Goal: Answer question/provide support: Share knowledge or assist other users

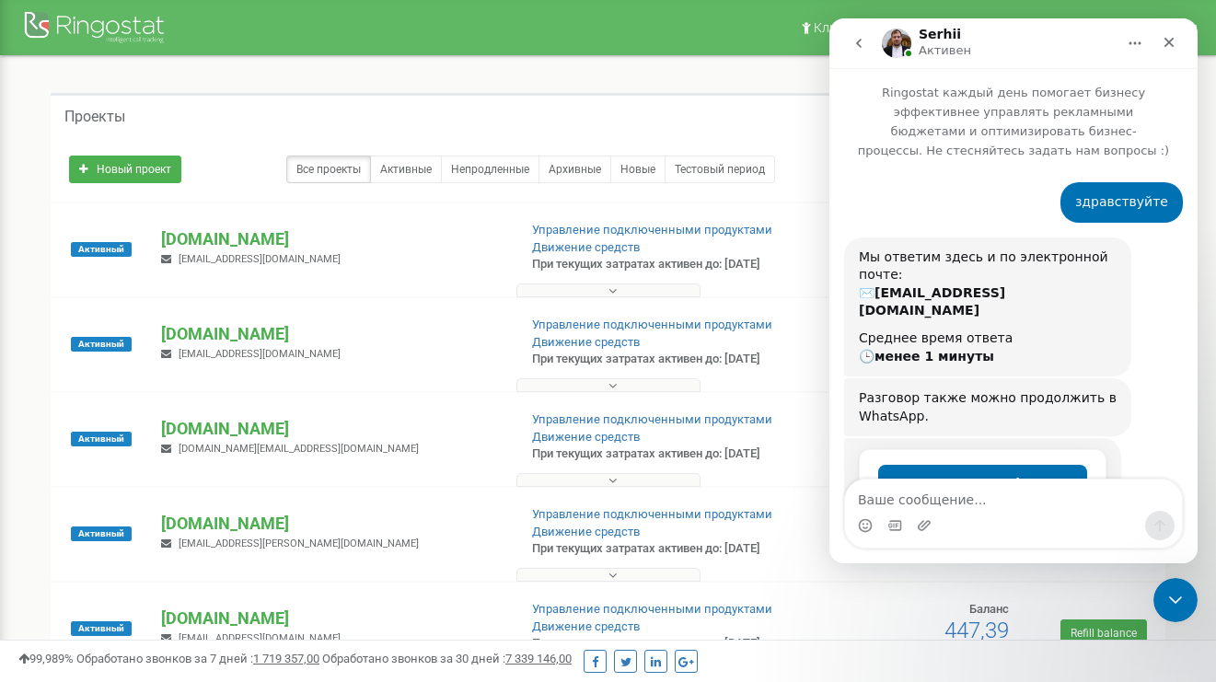
scroll to position [1899, 0]
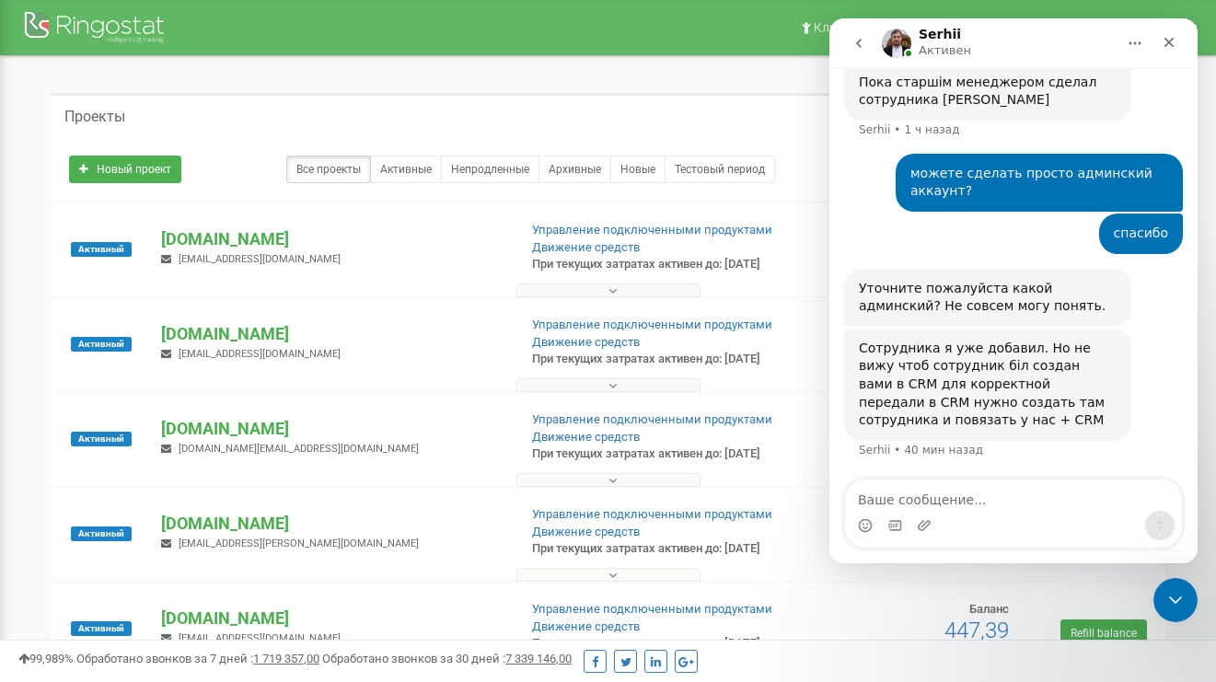
click at [1017, 505] on textarea "Ваше сообщение..." at bounding box center [1013, 495] width 337 height 31
type textarea "админ в амосрм так и называется"
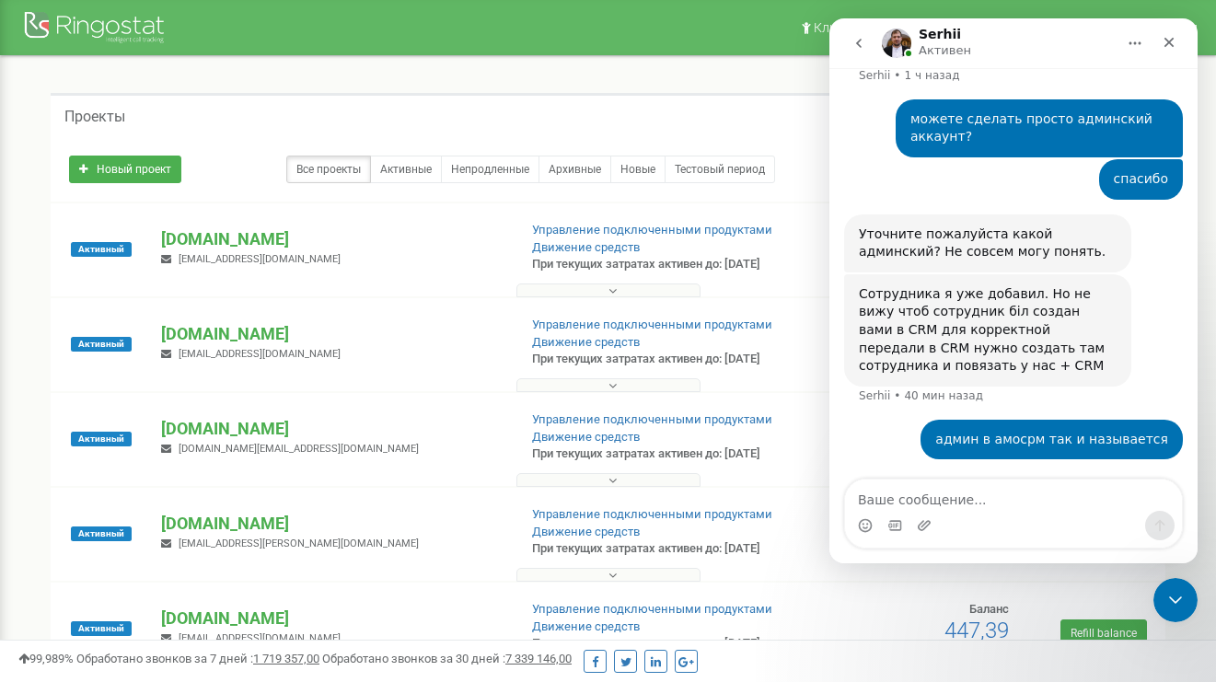
type textarea "х"
type textarea "принял, добавим"
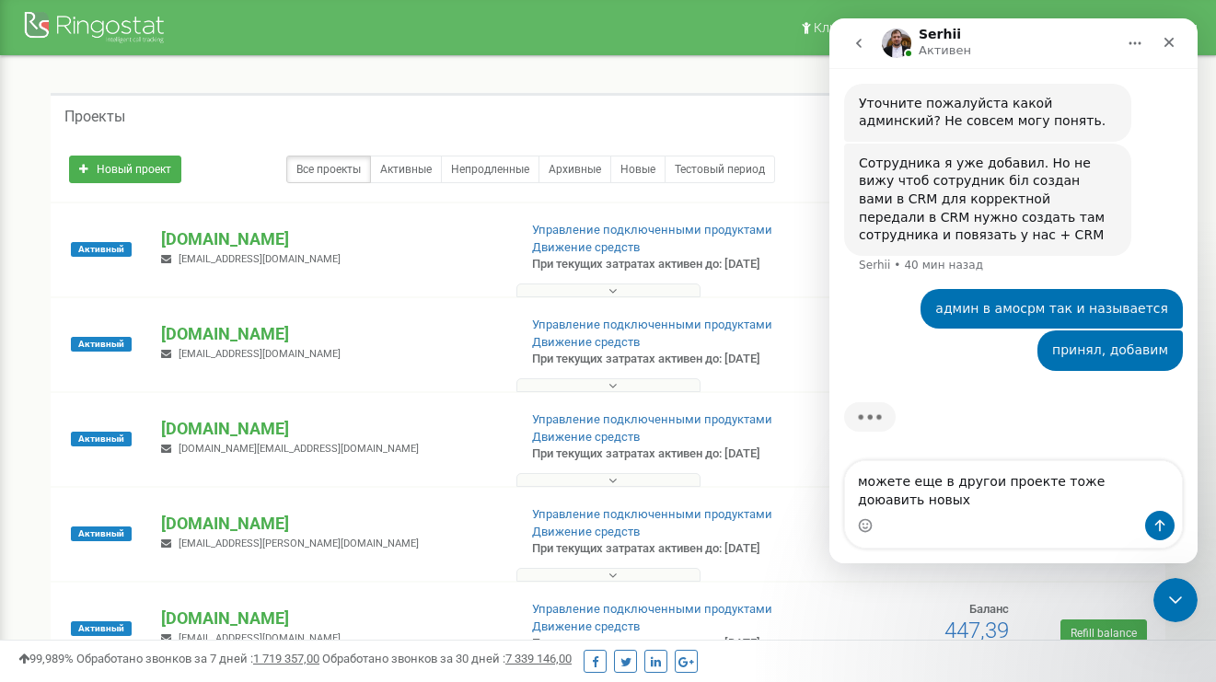
scroll to position [2085, 0]
type textarea "можете еще в другои проекте тоже доюавить новых сотрудников"
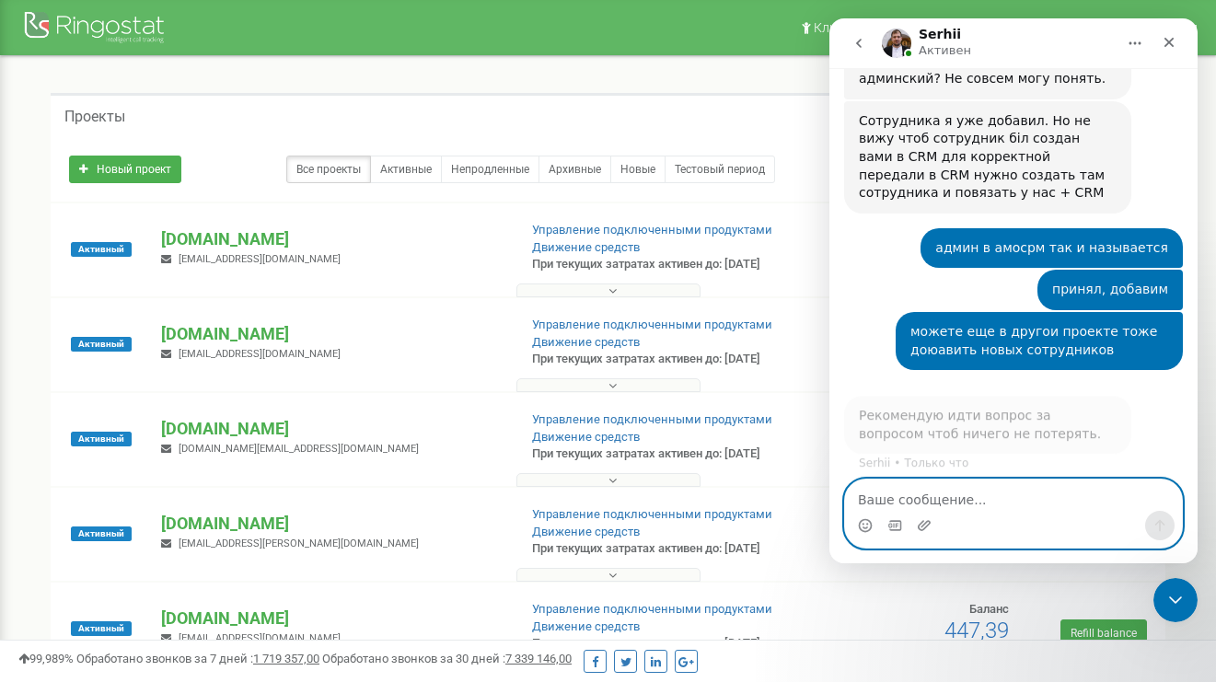
scroll to position [2128, 0]
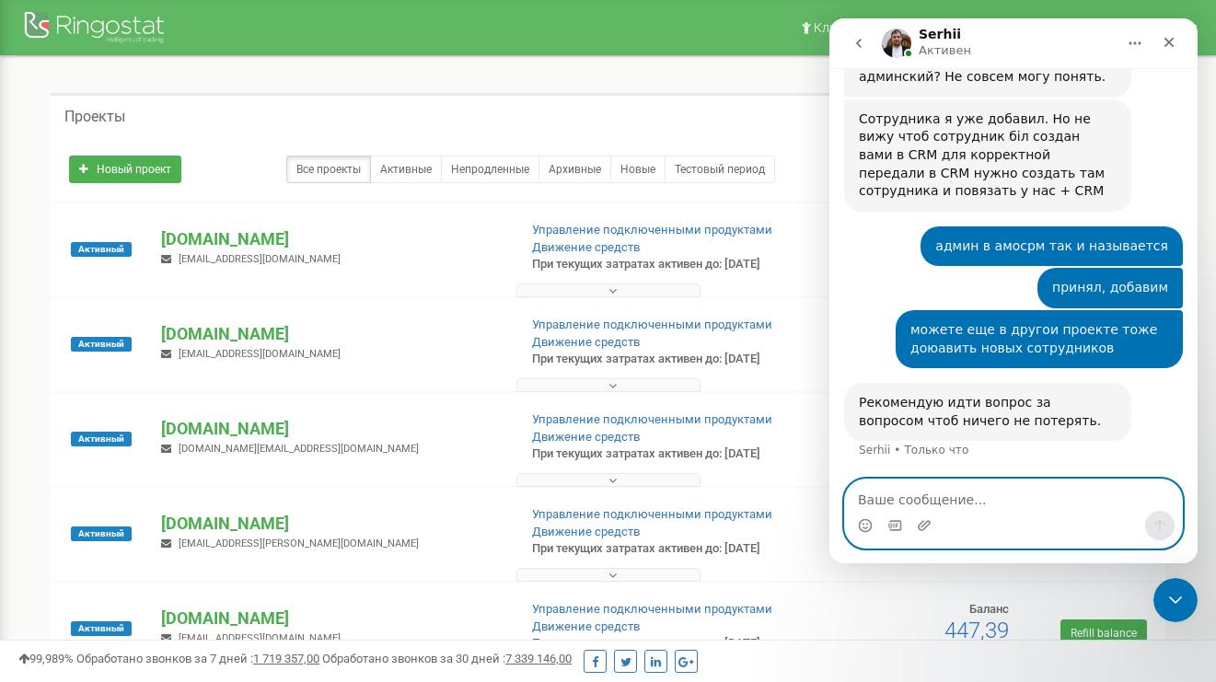
click at [986, 492] on textarea "Ваше сообщение..." at bounding box center [1013, 495] width 337 height 31
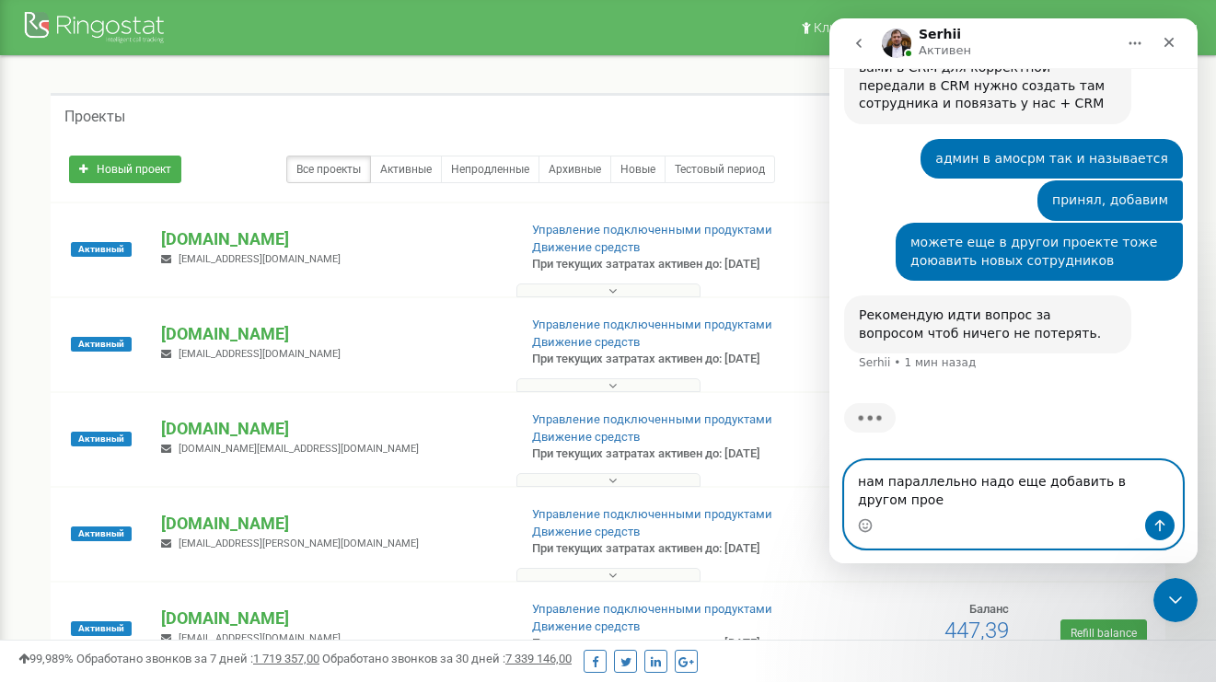
scroll to position [2217, 0]
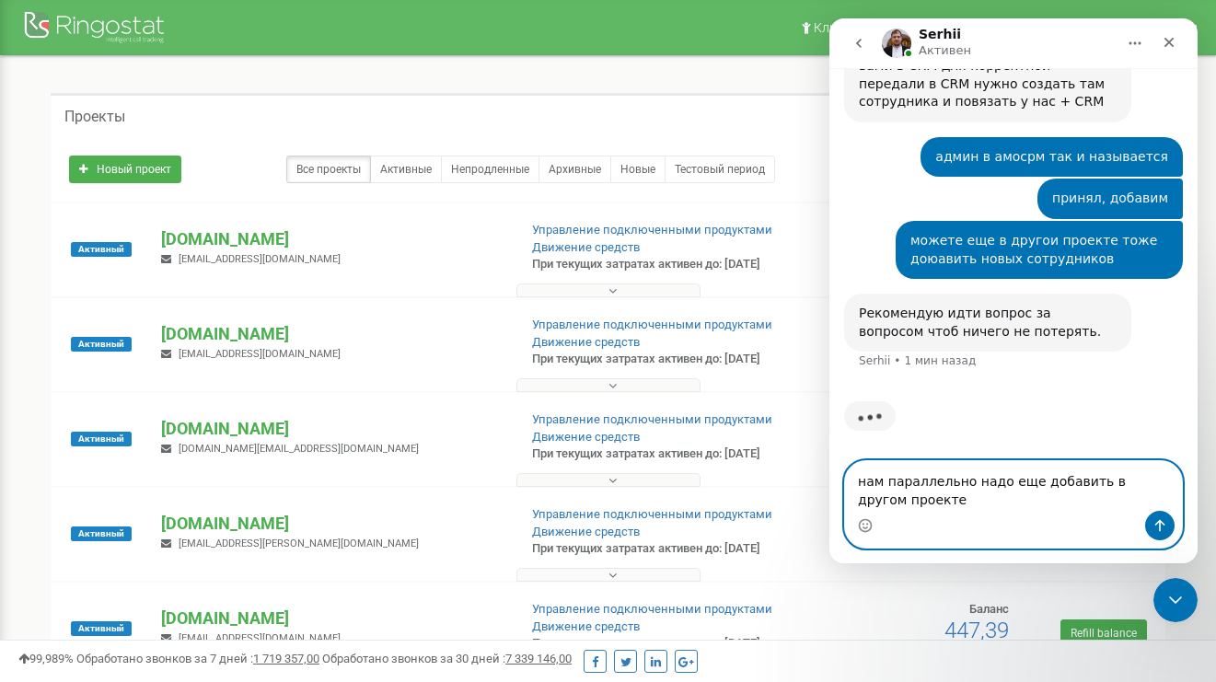
type textarea "нам параллельно надо еще добавить в другом проекте )"
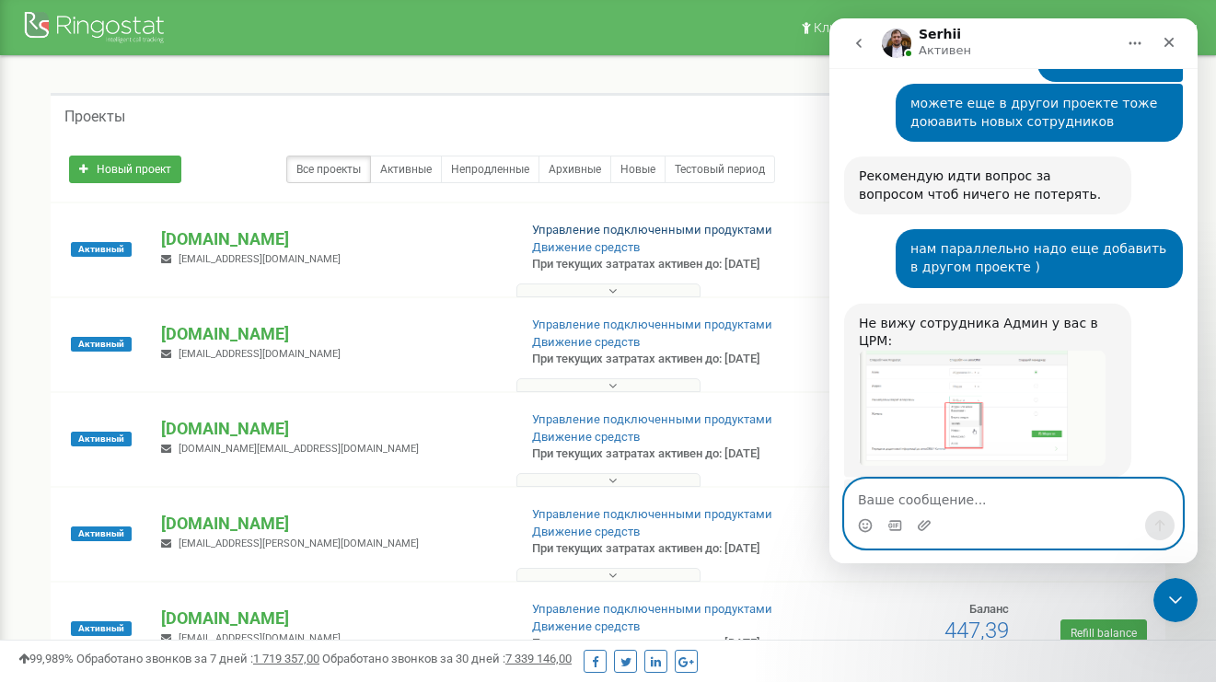
scroll to position [2433, 0]
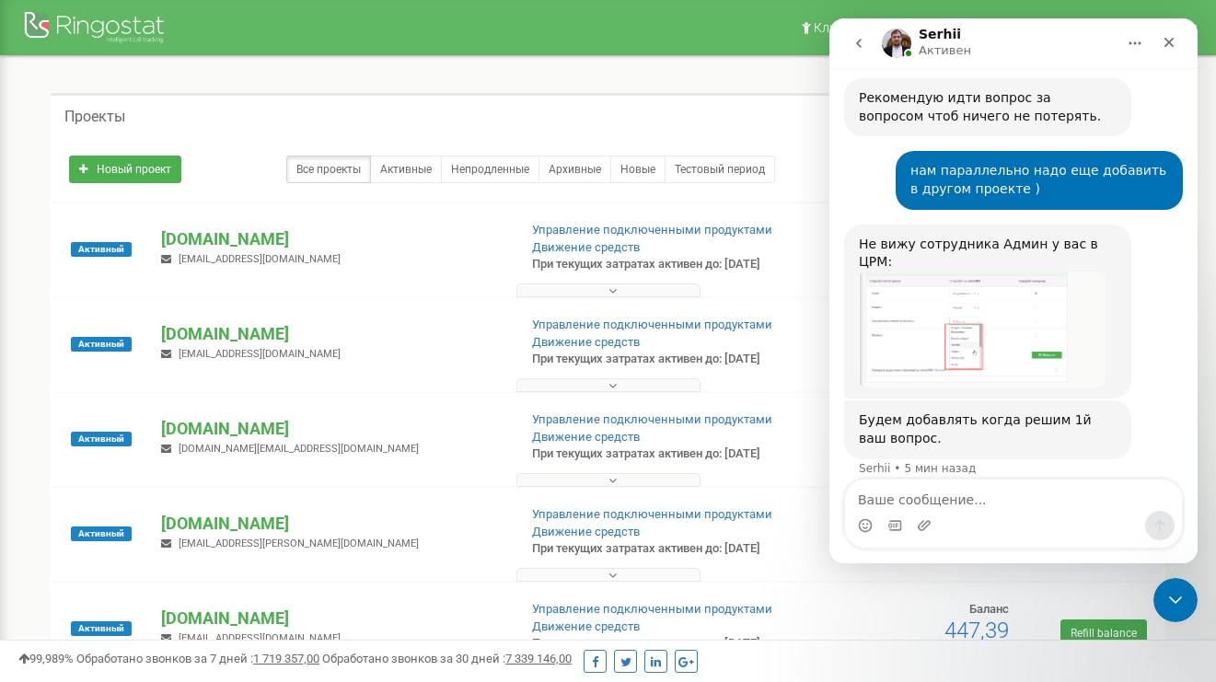
click at [965, 315] on img "Serhii говорит…" at bounding box center [982, 330] width 247 height 117
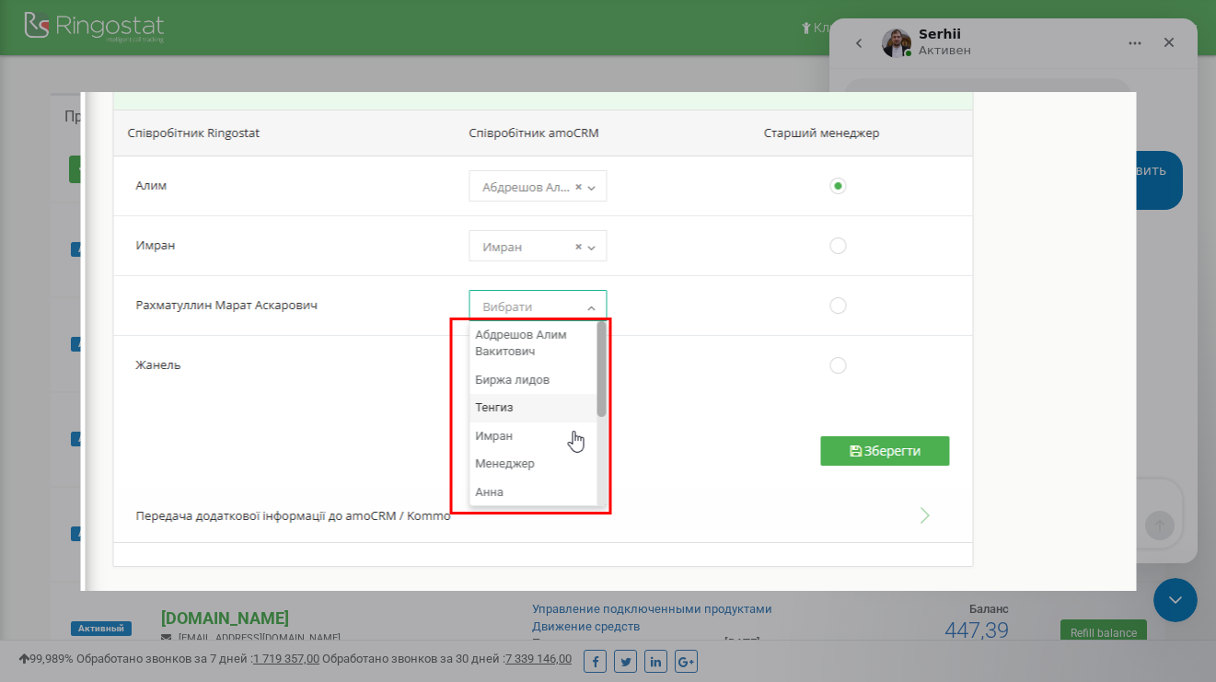
scroll to position [0, 0]
click at [1164, 297] on div "Мессенджер Intercom" at bounding box center [608, 341] width 1216 height 682
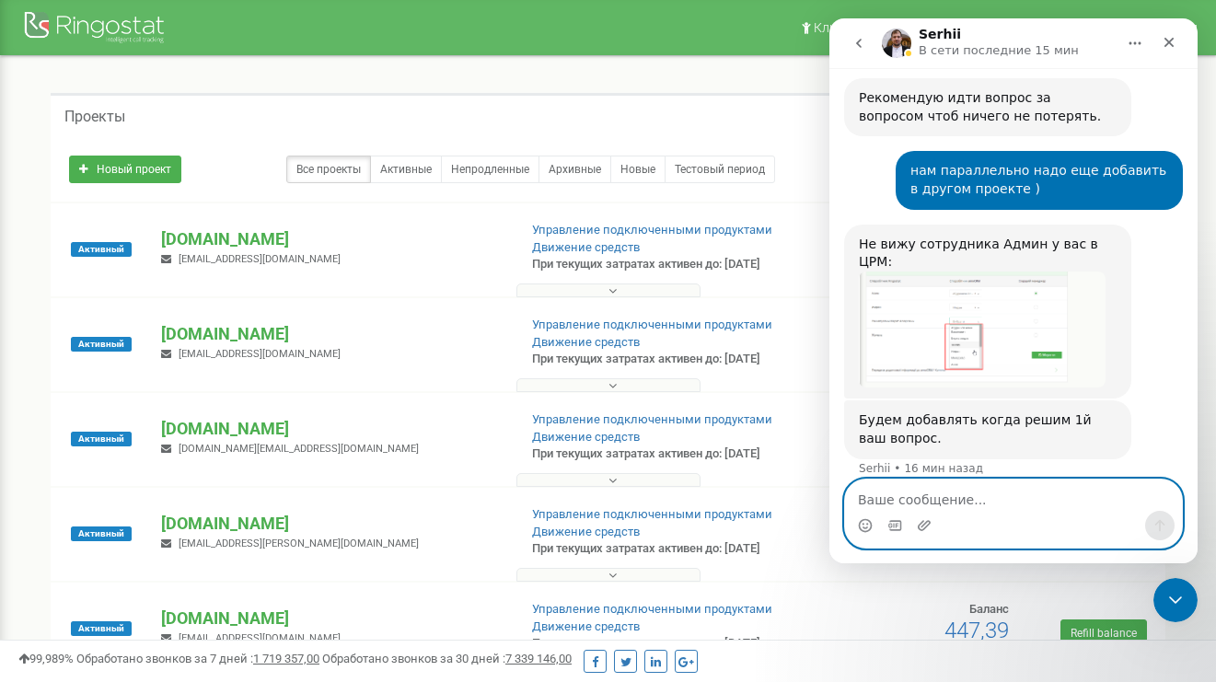
click at [976, 505] on textarea "Ваше сообщение..." at bounding box center [1013, 495] width 337 height 31
type textarea "обновите"
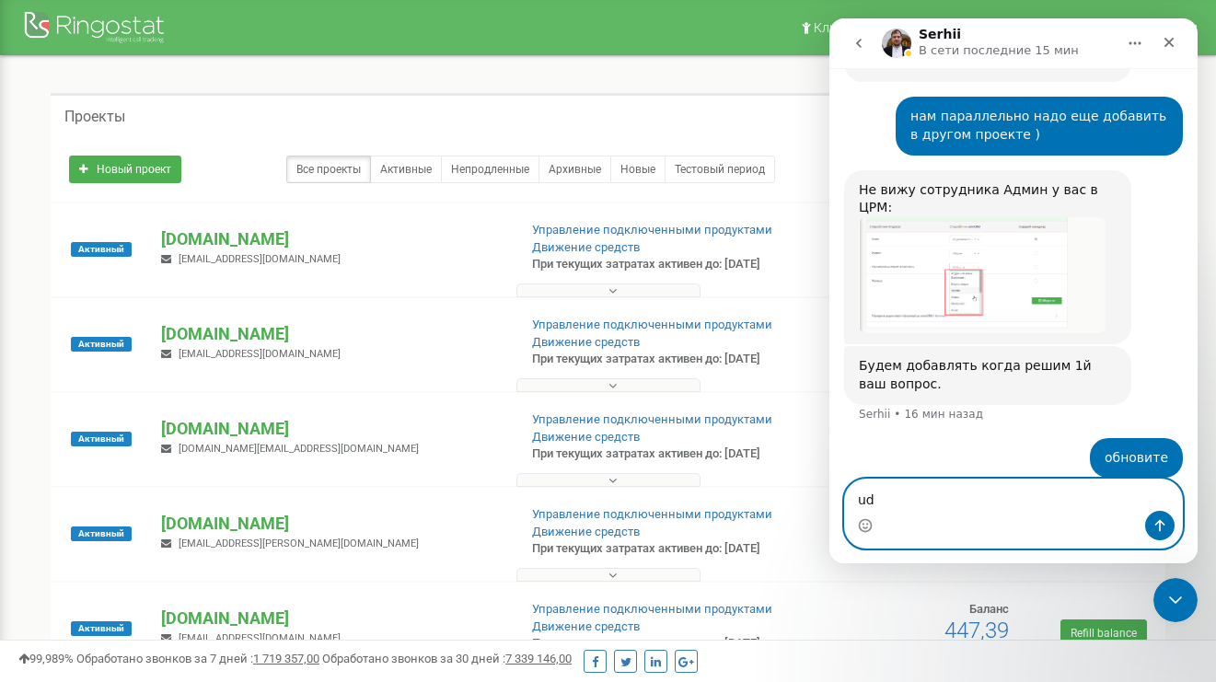
type textarea "u"
type textarea "yds менджер"
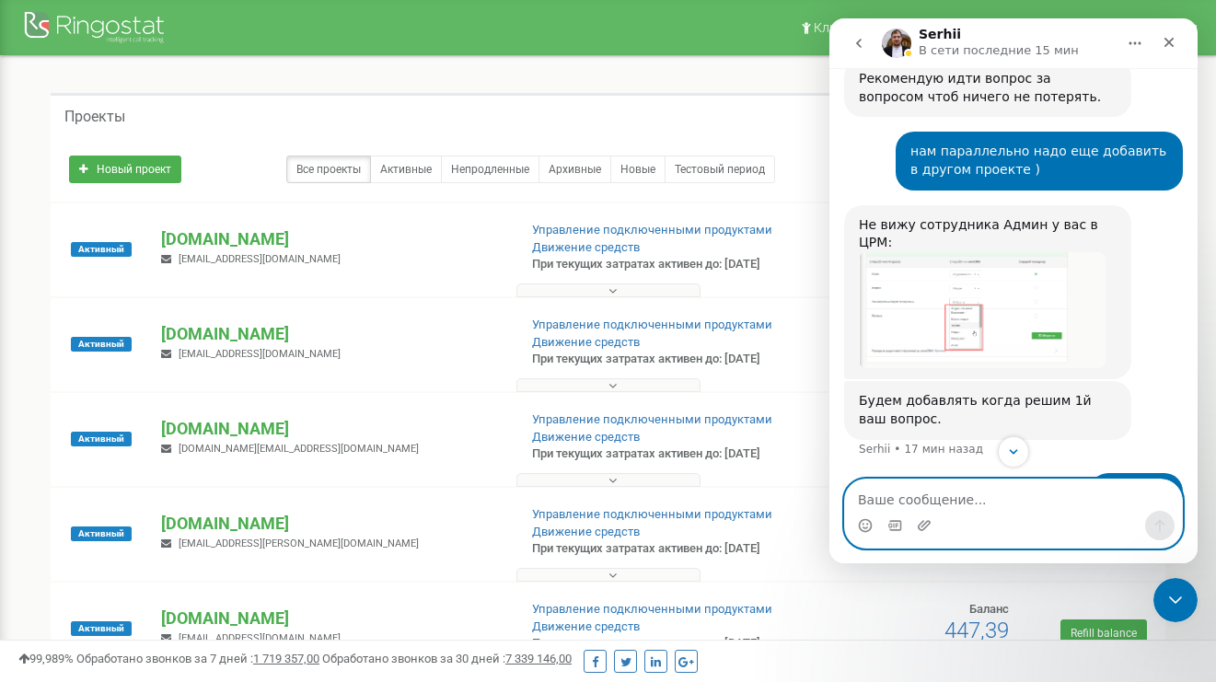
scroll to position [2529, 0]
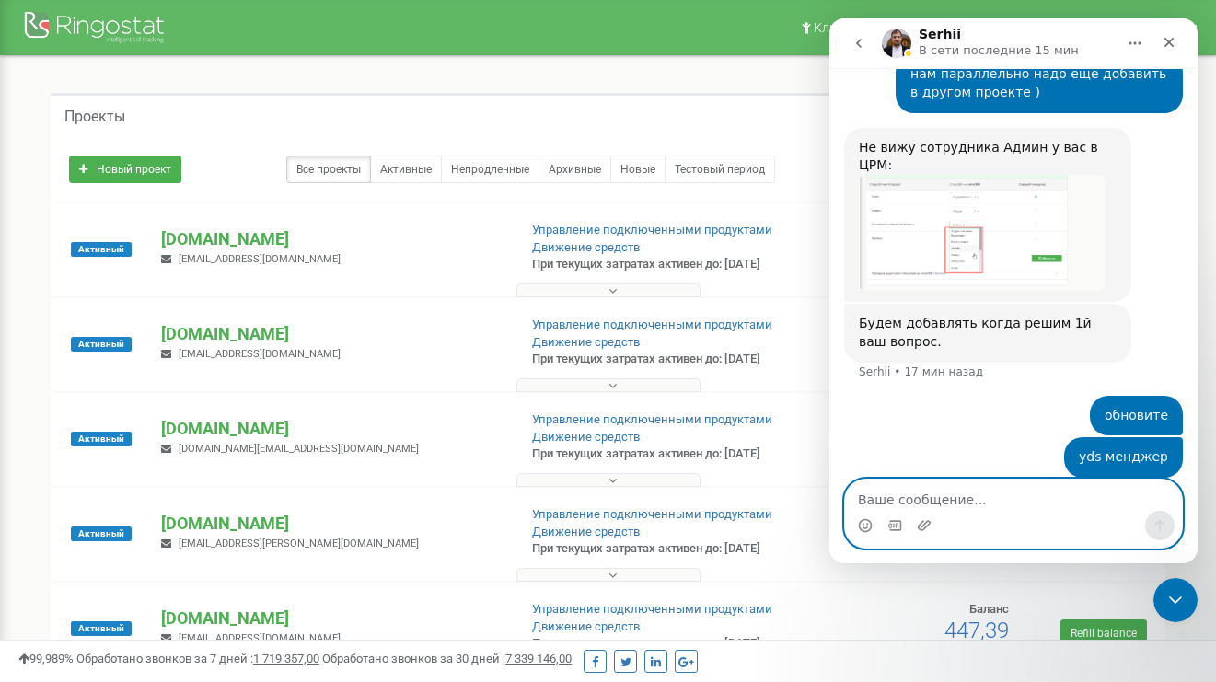
click at [959, 506] on textarea "Ваше сообщение..." at bounding box center [1013, 495] width 337 height 31
type textarea "добавлен сотрудник"
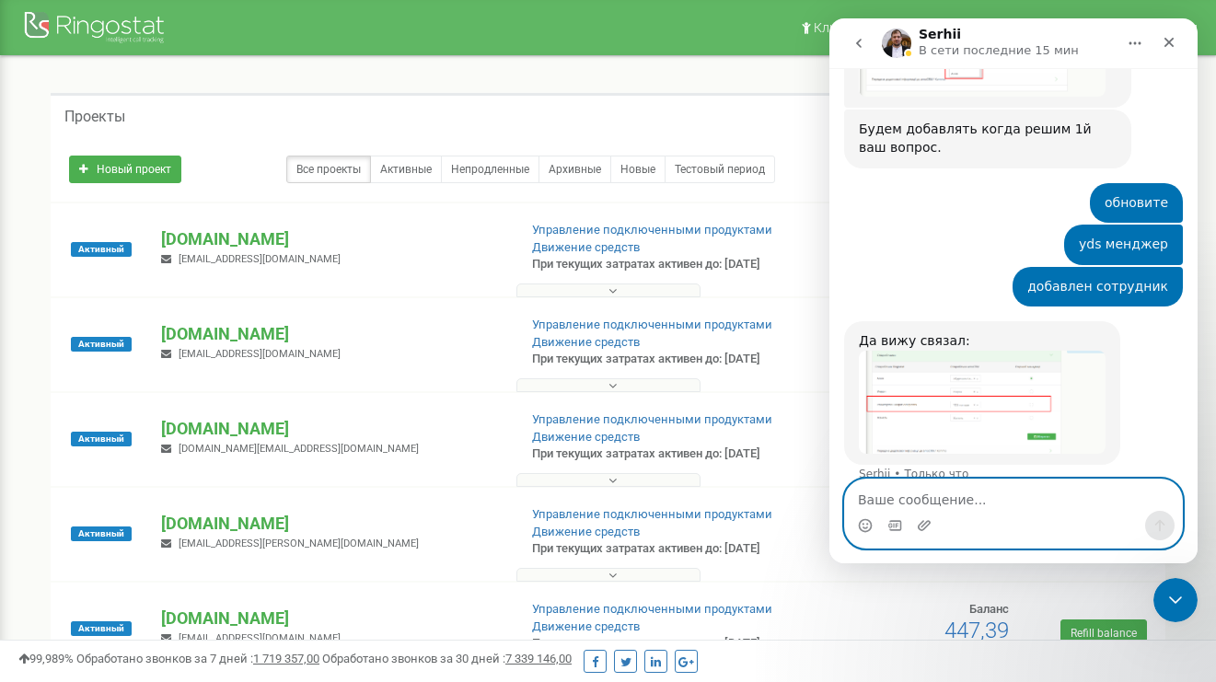
scroll to position [2729, 0]
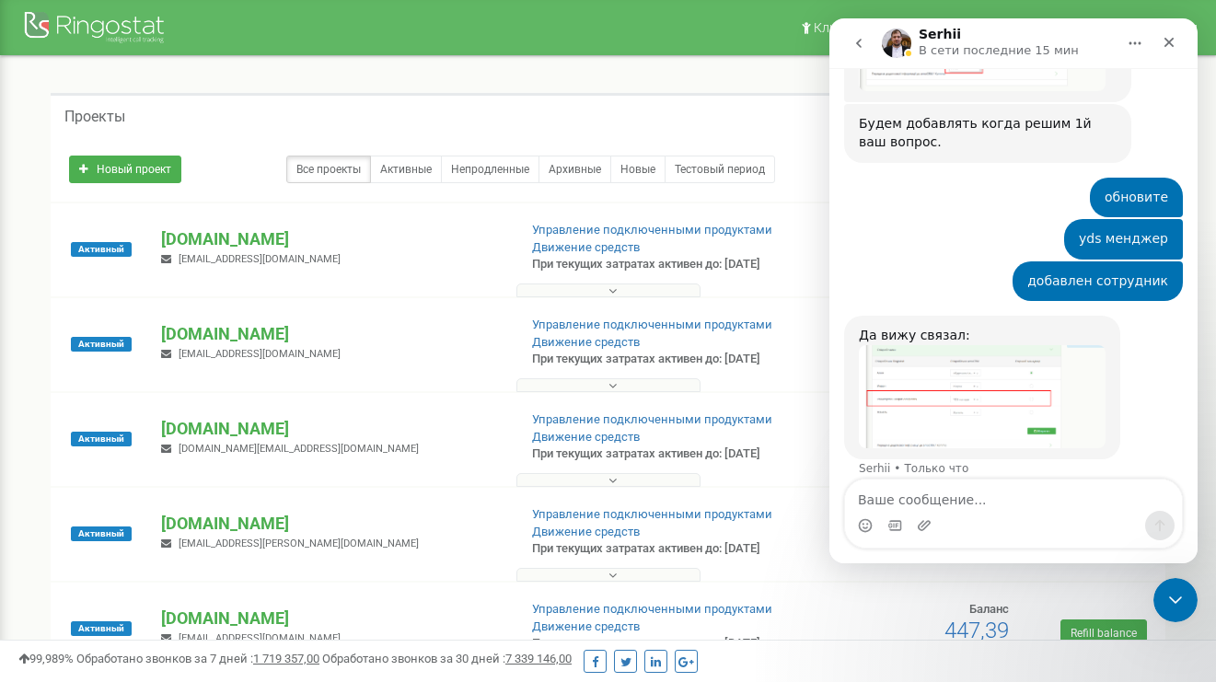
click at [951, 371] on img "Serhii говорит…" at bounding box center [982, 396] width 247 height 103
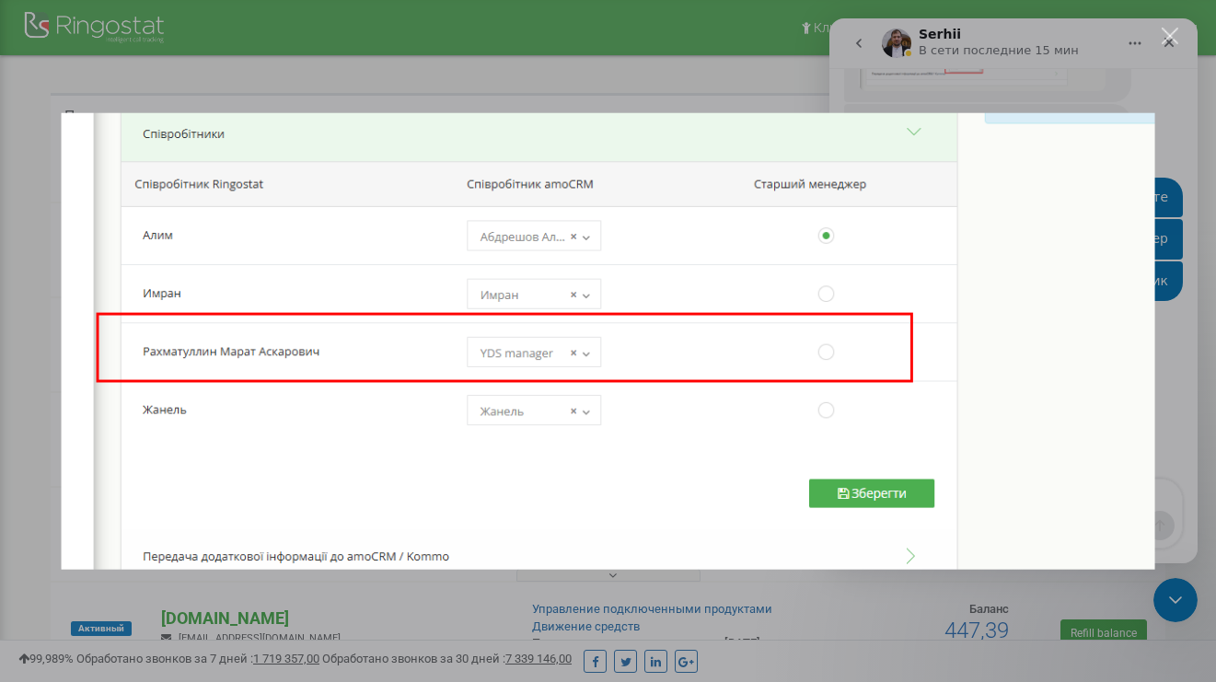
click at [1171, 231] on div "Мессенджер Intercom" at bounding box center [608, 341] width 1216 height 682
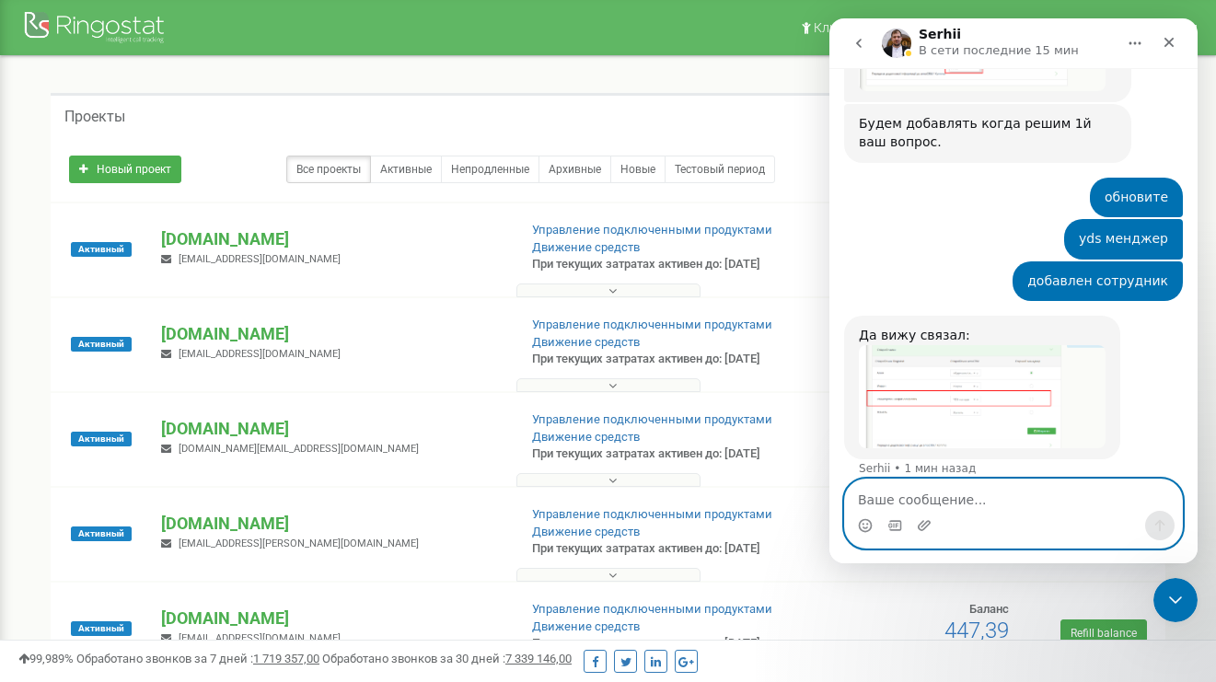
click at [1018, 503] on textarea "Ваше сообщение..." at bounding box center [1013, 495] width 337 height 31
type textarea "старшего можете жанель сделать"
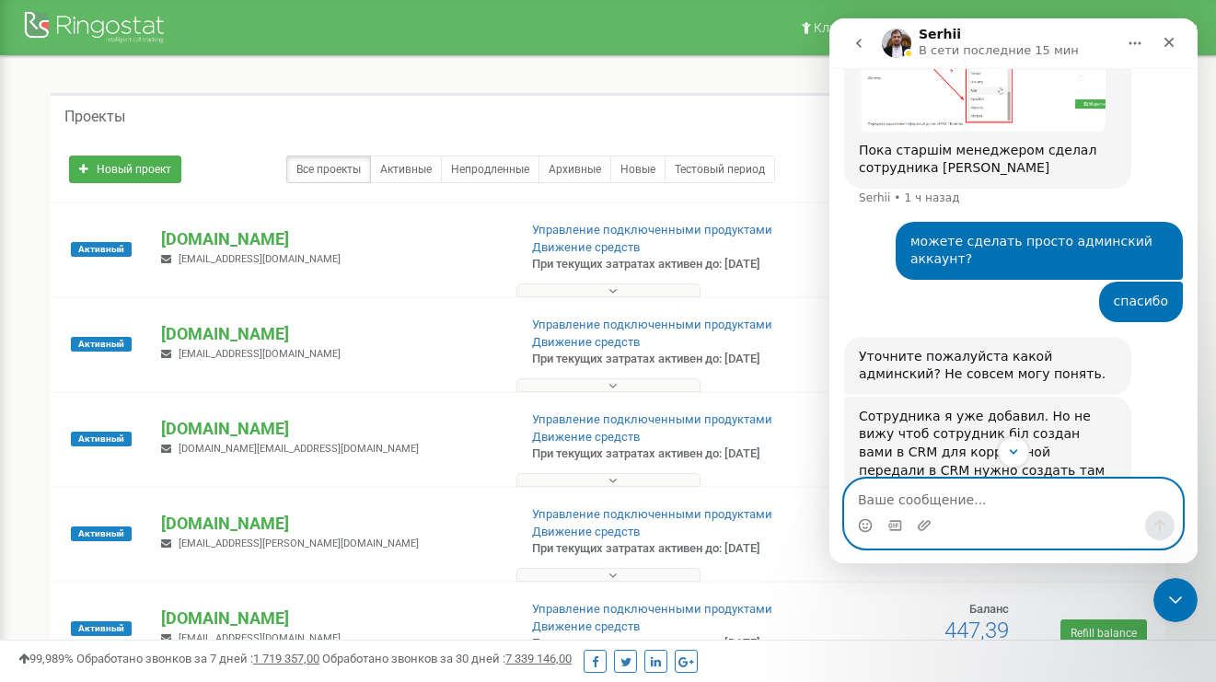
scroll to position [1789, 0]
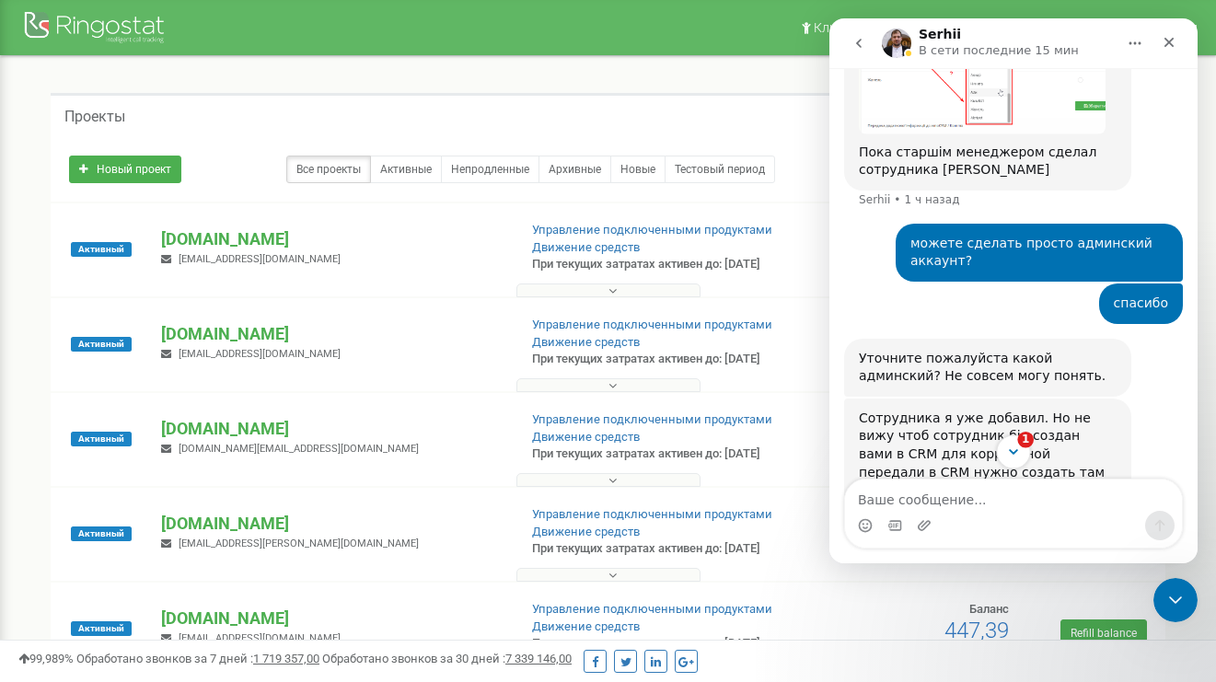
click at [1021, 446] on span "1" at bounding box center [1026, 440] width 17 height 17
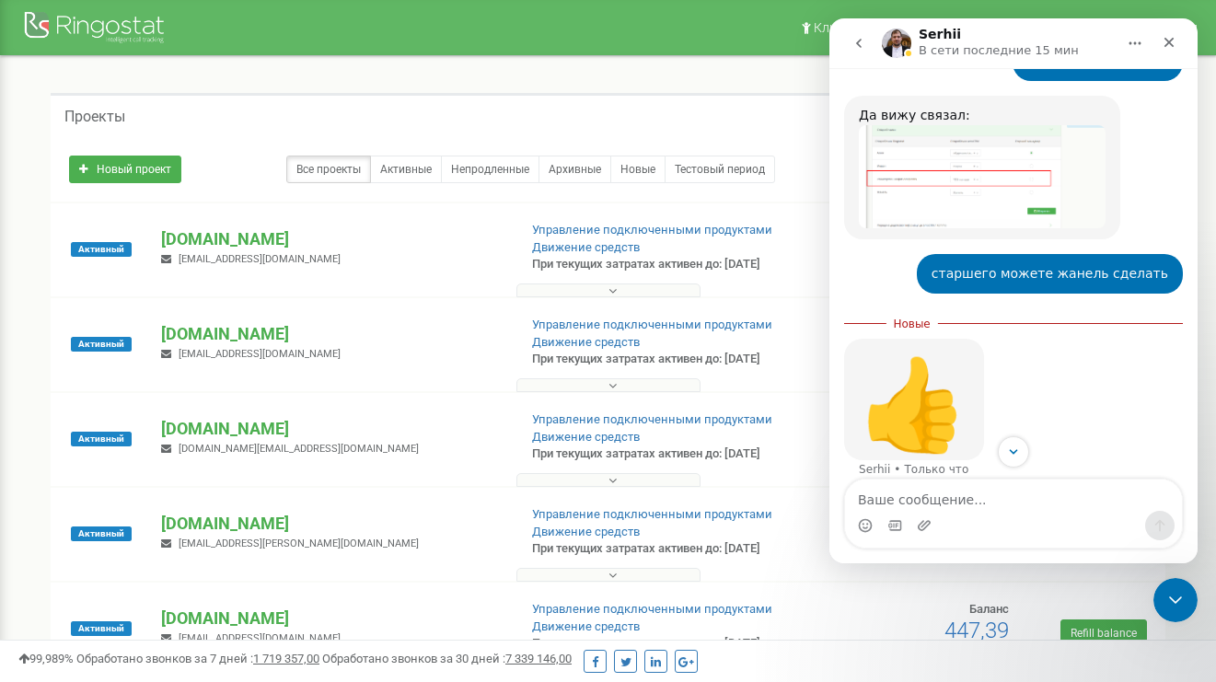
scroll to position [2951, 0]
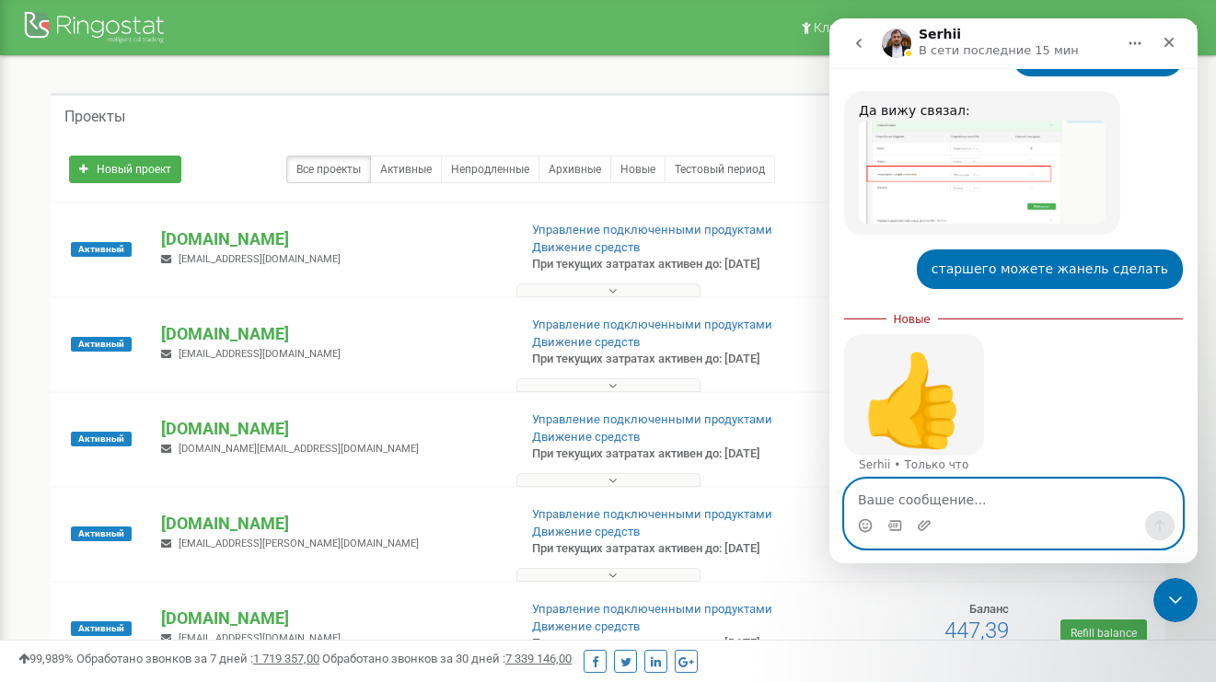
click at [967, 493] on textarea "Ваше сообщение..." at bounding box center [1013, 495] width 337 height 31
type textarea "теперь другой проект"
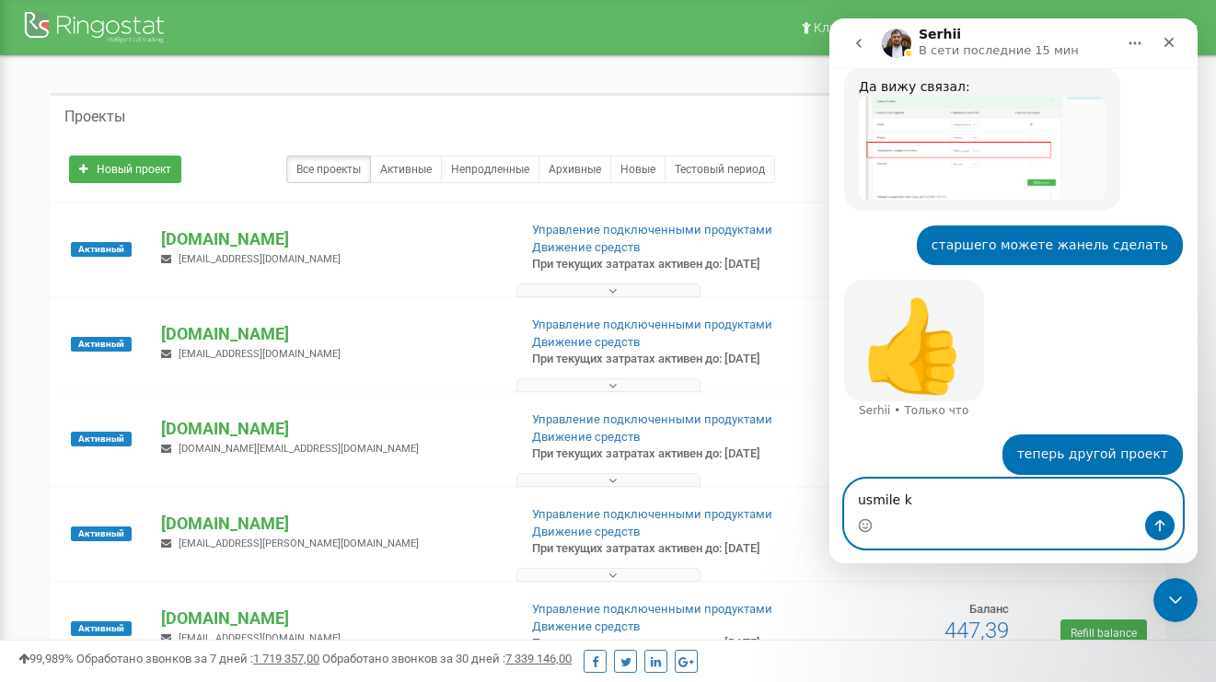
type textarea "usmile kz"
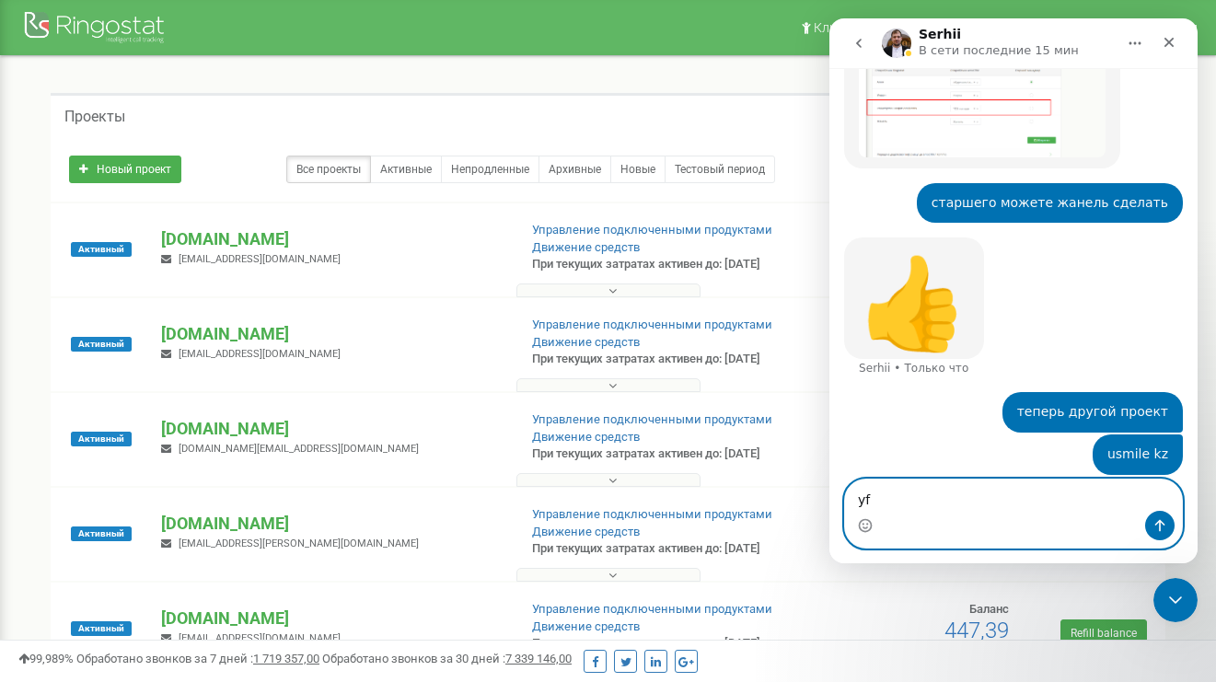
type textarea "y"
type textarea "надо этим двум сотрудникам завести аккаунты"
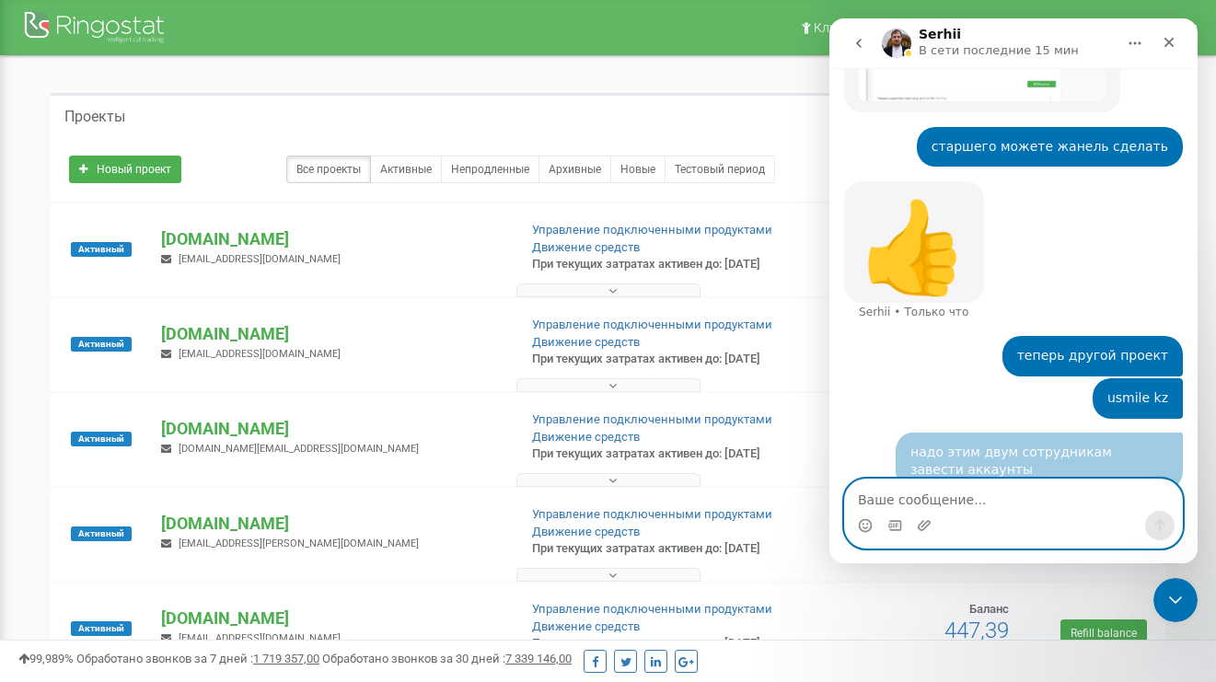
scroll to position [3077, 0]
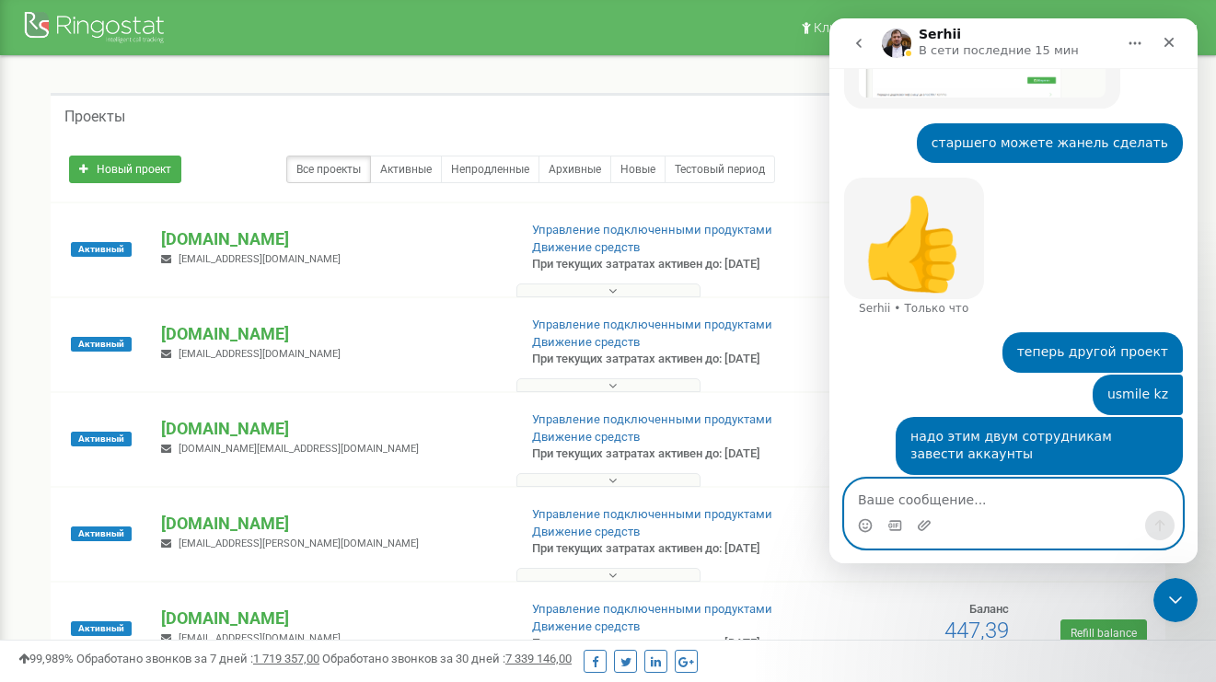
paste textarea "[14:34[DATE]] [PHONE_NUMBER]: [EMAIL_ADDRESS][DOMAIN_NAME] [14:35[DATE]] [PHONE…"
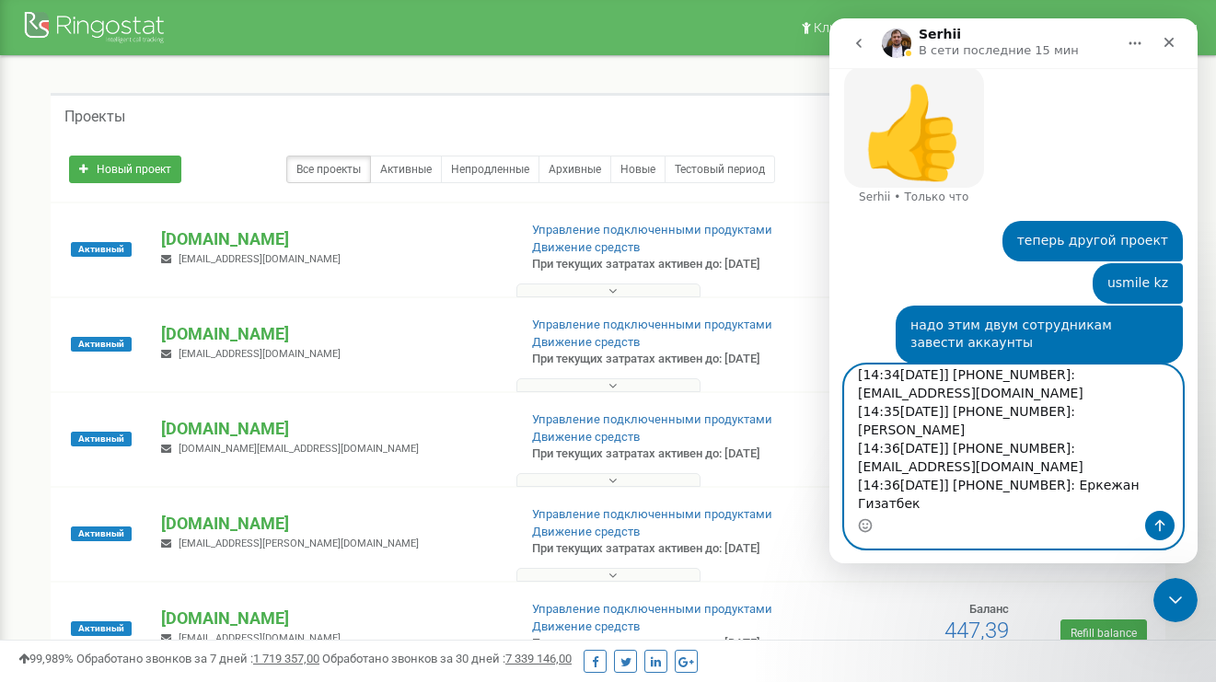
scroll to position [3192, 0]
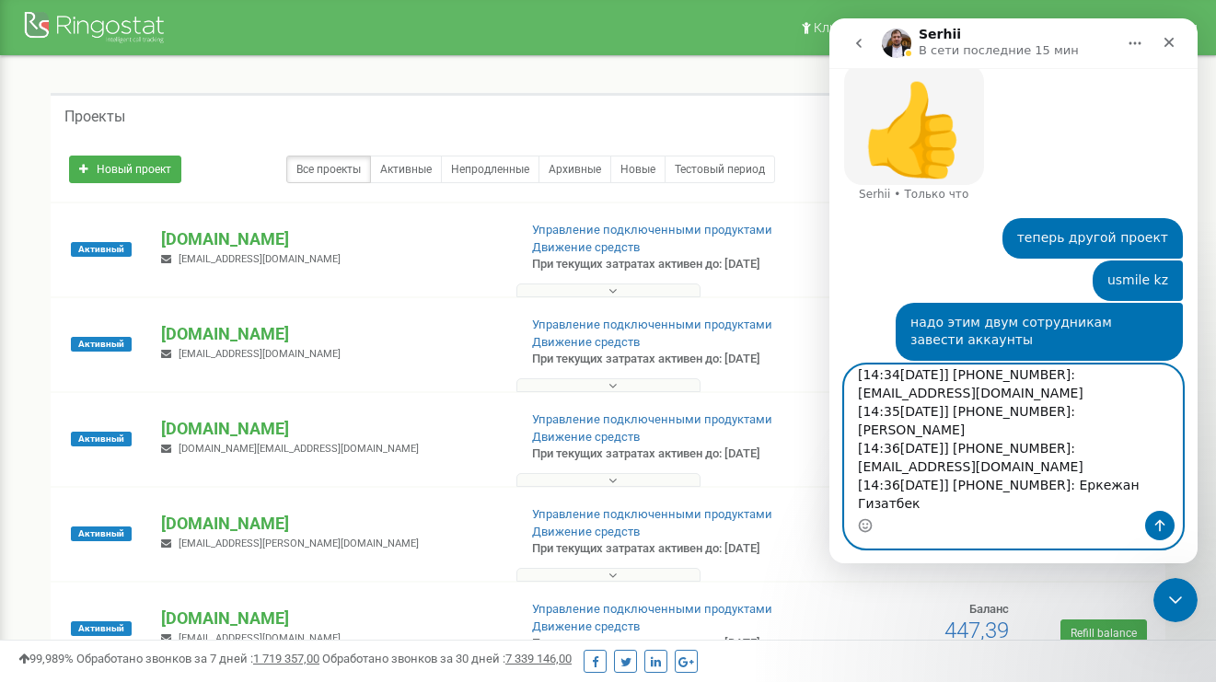
click at [939, 436] on textarea "[14:34[DATE]] [PHONE_NUMBER]: [EMAIL_ADDRESS][DOMAIN_NAME] [14:35[DATE]] [PHONE…" at bounding box center [1013, 438] width 337 height 145
type textarea "[14:34[DATE]] [PHONE_NUMBER]: [EMAIL_ADDRESS][DOMAIN_NAME] [14:35[DATE]] [PHONE…"
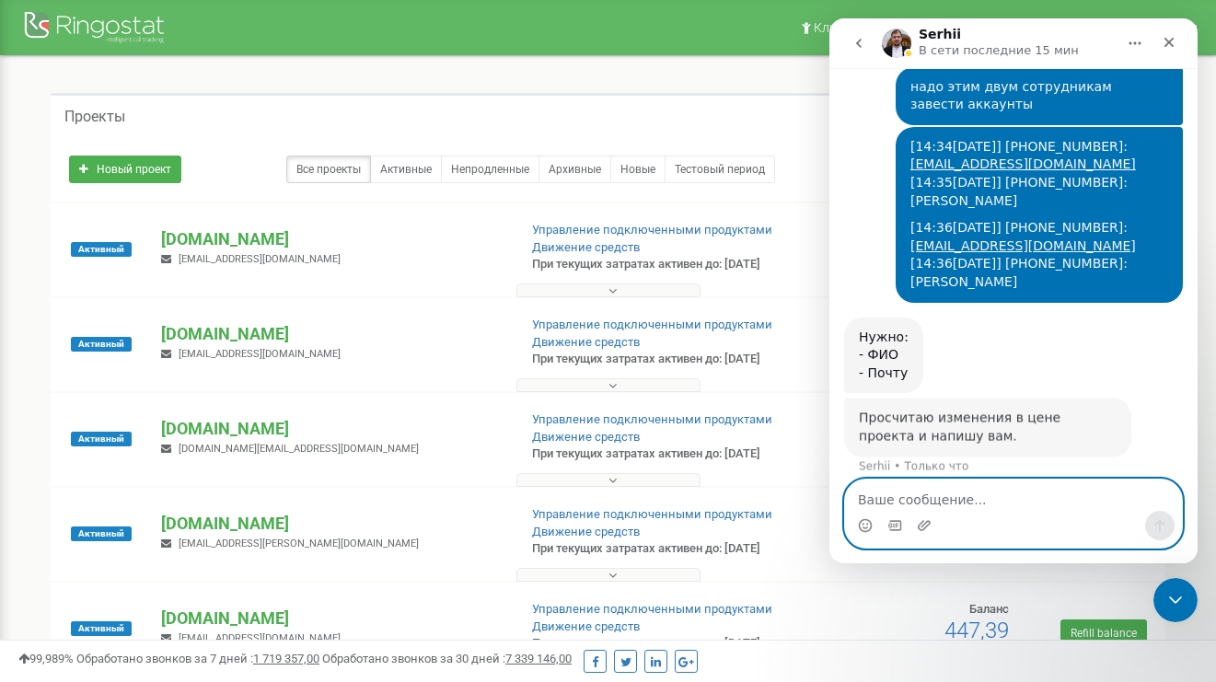
scroll to position [3406, 0]
